Goal: Task Accomplishment & Management: Manage account settings

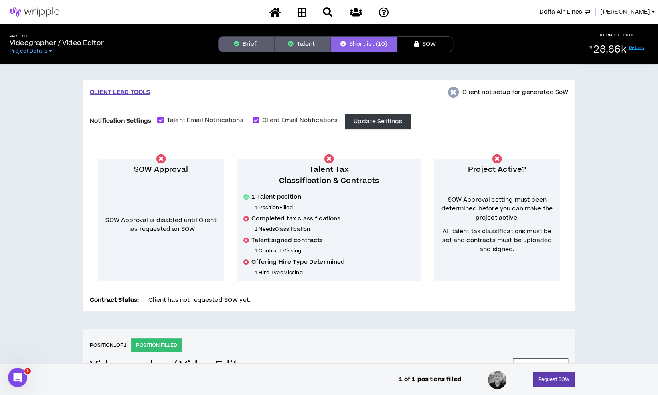
click at [632, 12] on span "[PERSON_NAME]" at bounding box center [625, 12] width 50 height 9
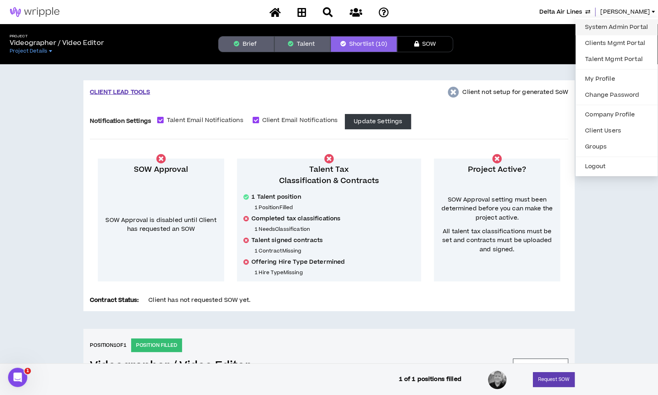
click at [608, 23] on link "System Admin Portal" at bounding box center [616, 27] width 73 height 12
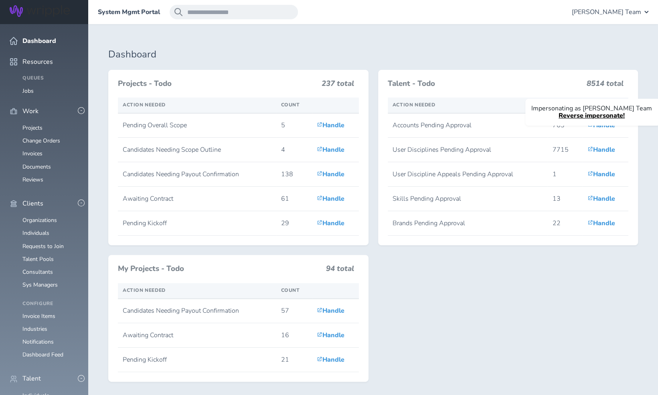
scroll to position [9, 0]
click at [38, 268] on link "Consultants" at bounding box center [37, 272] width 30 height 8
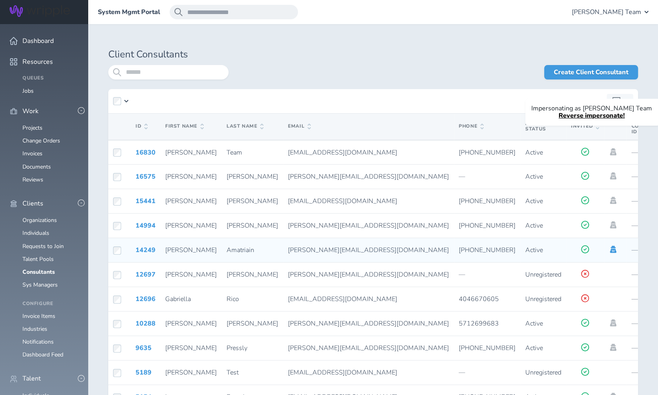
click at [609, 250] on icon at bounding box center [613, 248] width 9 height 7
